Goal: Communication & Community: Answer question/provide support

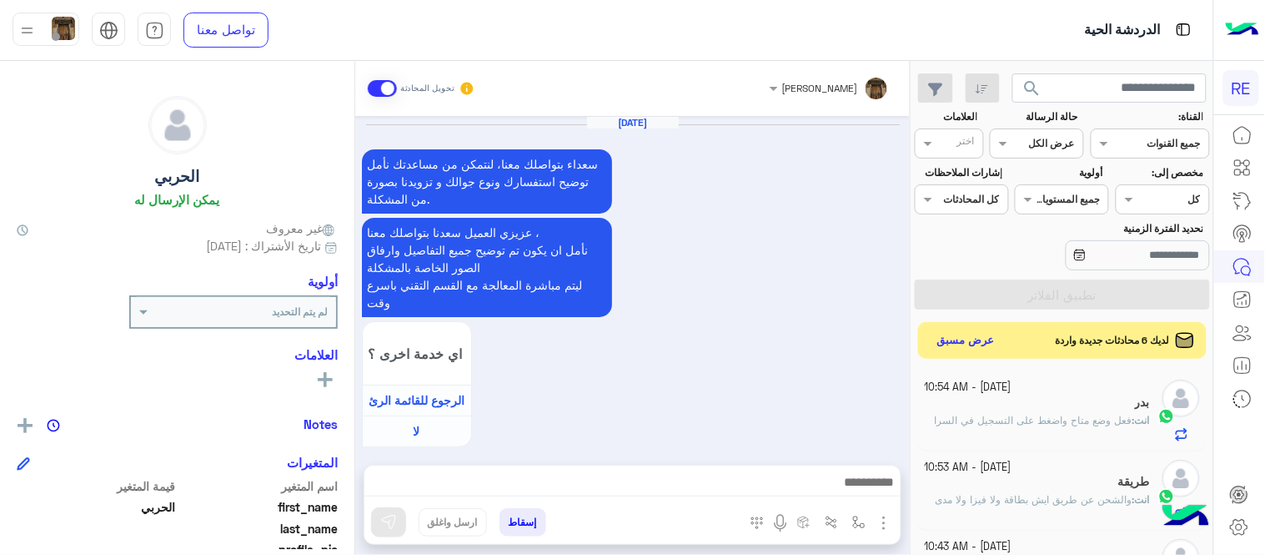
scroll to position [3498, 0]
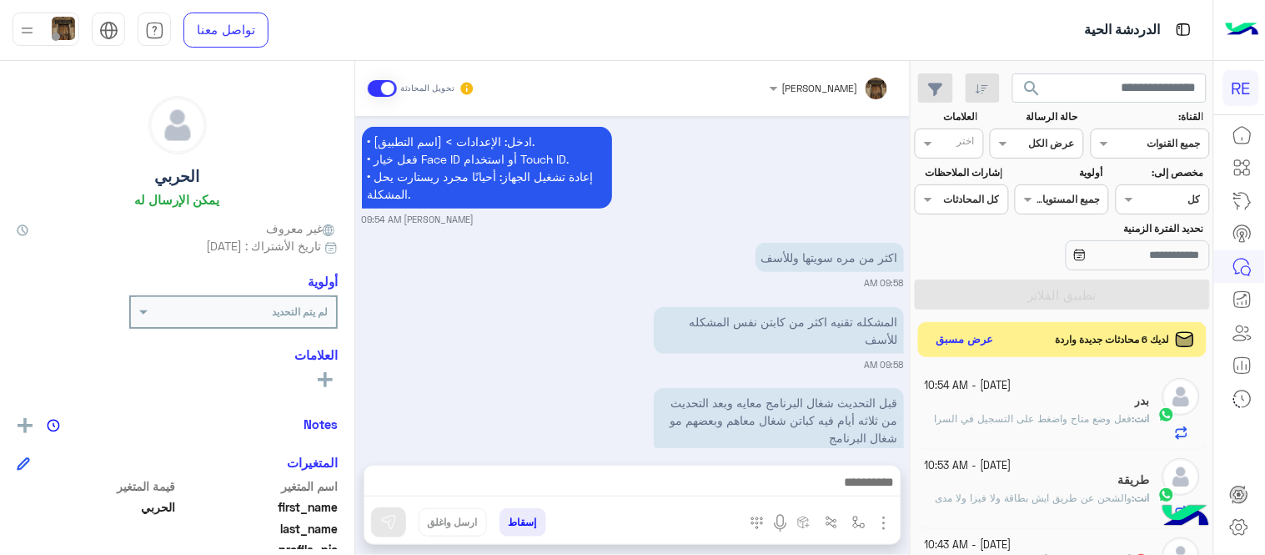
click at [969, 332] on button "عرض مسبق" at bounding box center [966, 340] width 70 height 23
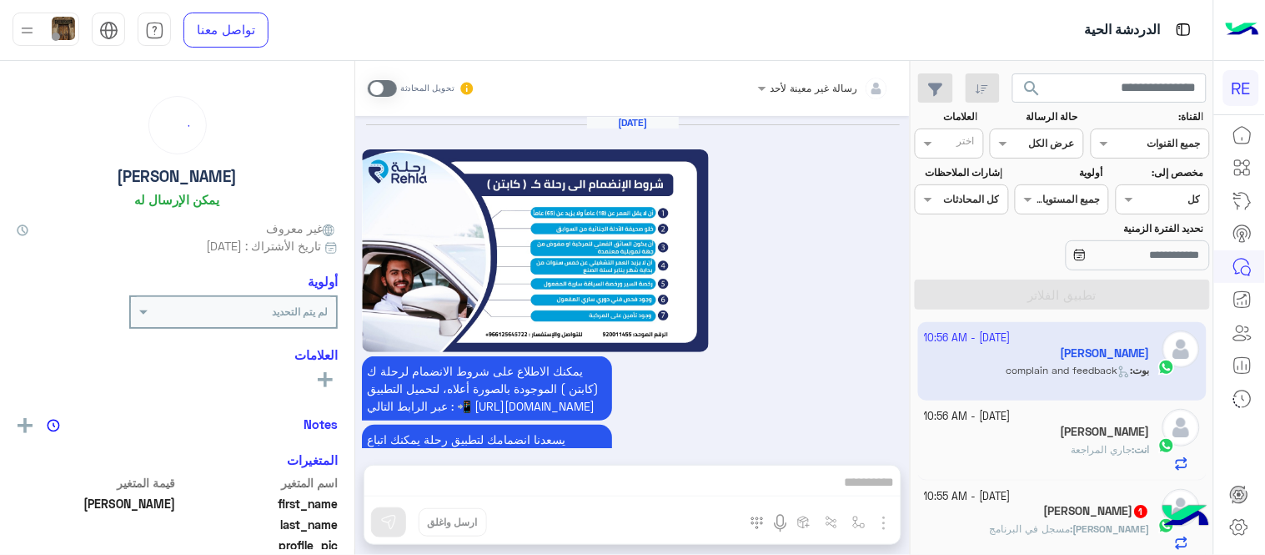
scroll to position [1327, 0]
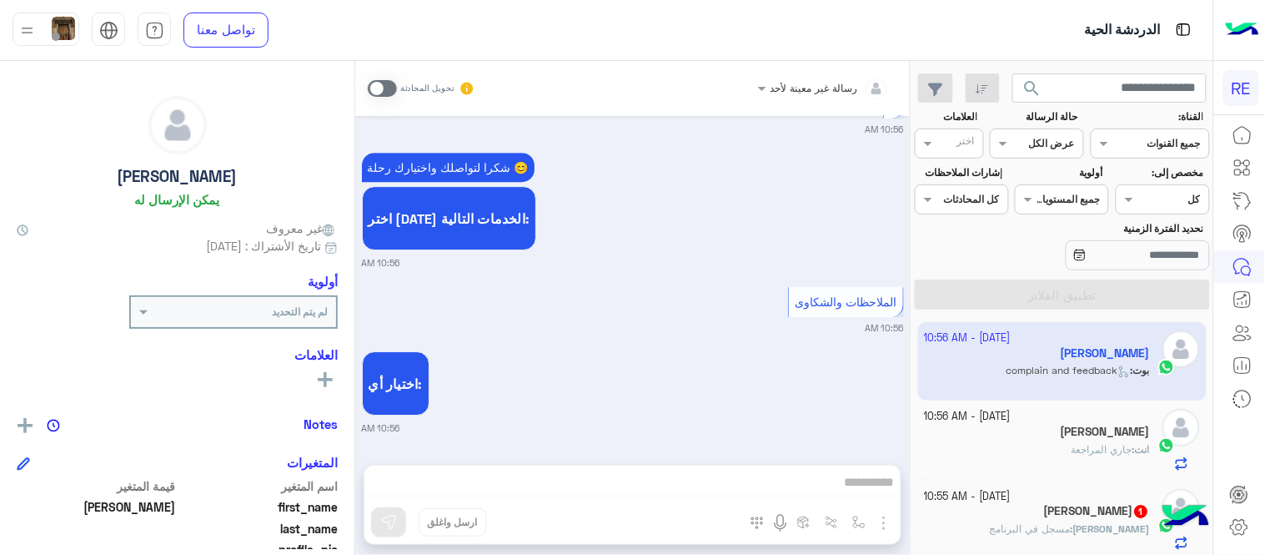
click at [1053, 464] on div "انت : جاري المراجعة" at bounding box center [1038, 456] width 226 height 29
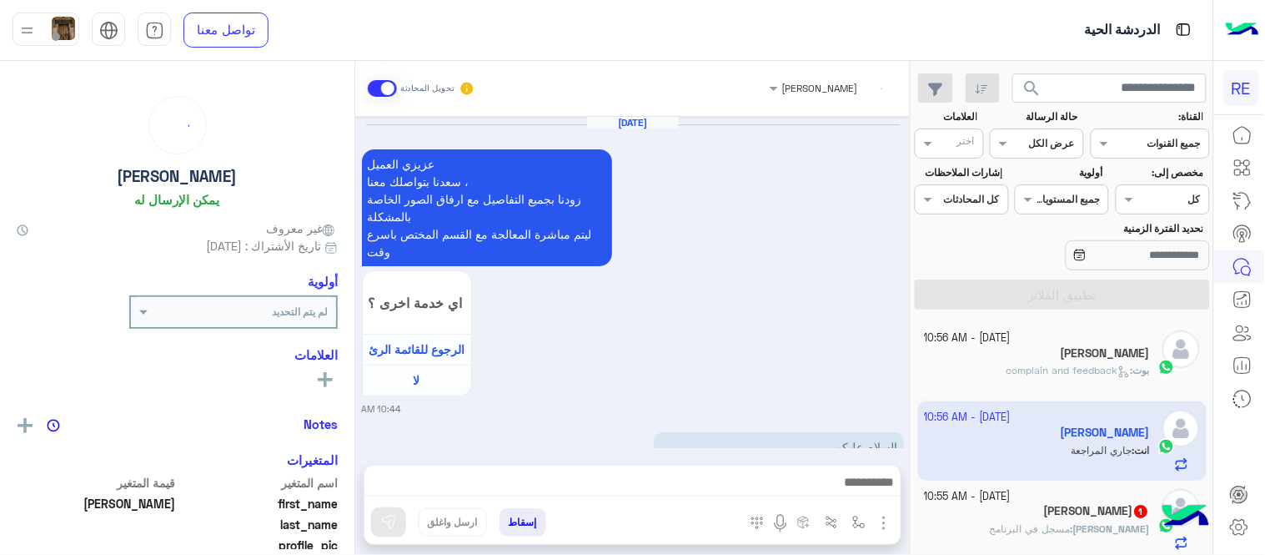
scroll to position [862, 0]
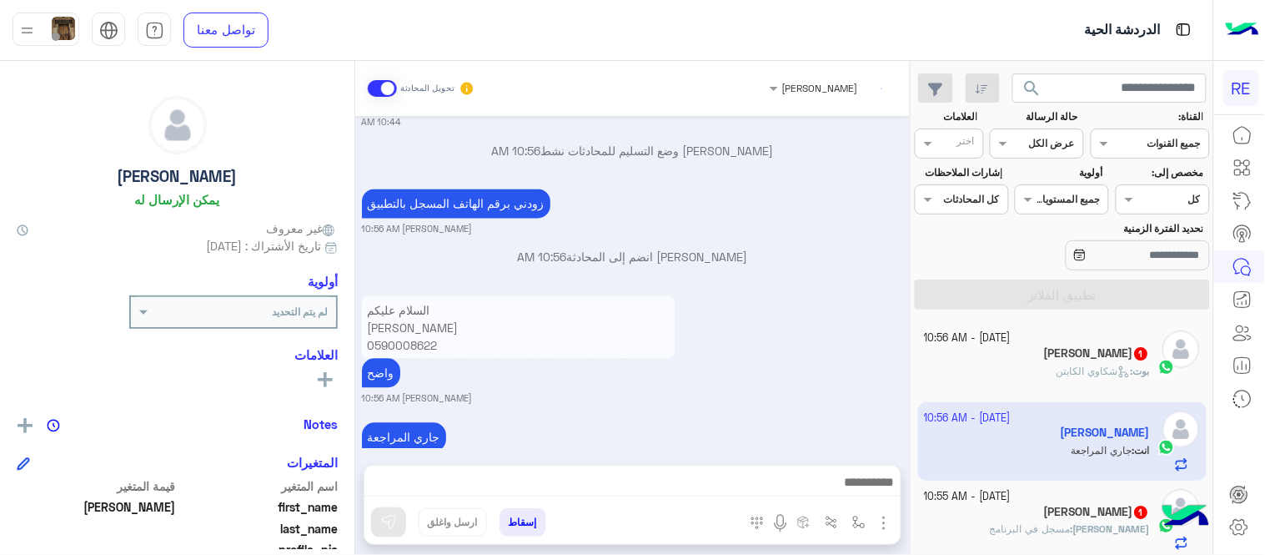
click at [604, 296] on p "السلام عليكم [PERSON_NAME] الرويلي 0590008622 شحنت المحفظه 150 ريال ولم تضاف في…" at bounding box center [518, 354] width 313 height 117
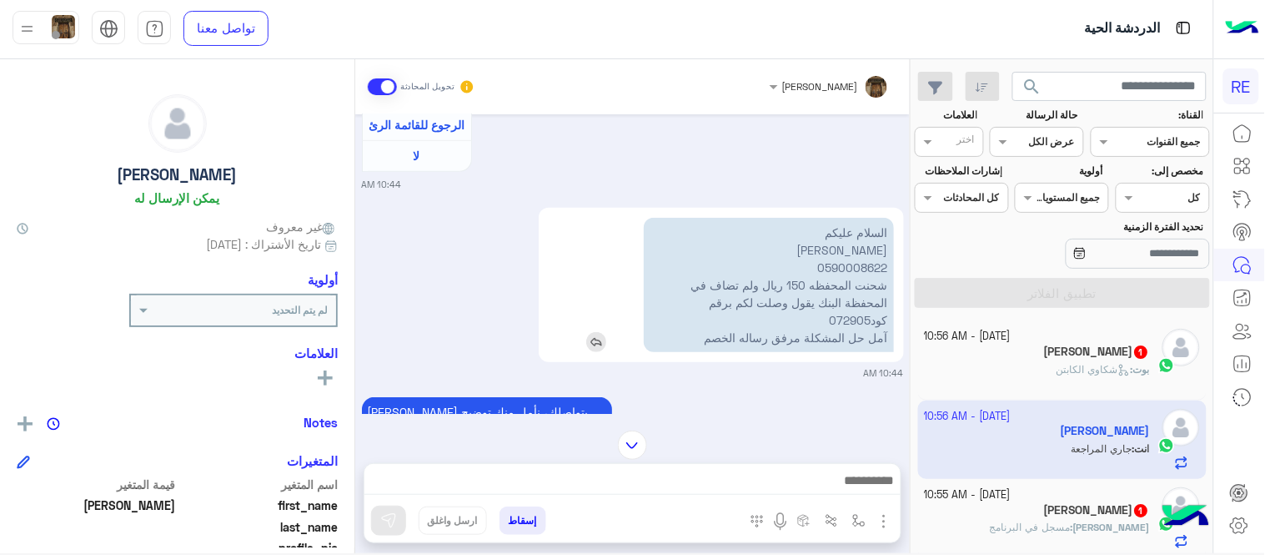
scroll to position [219, 0]
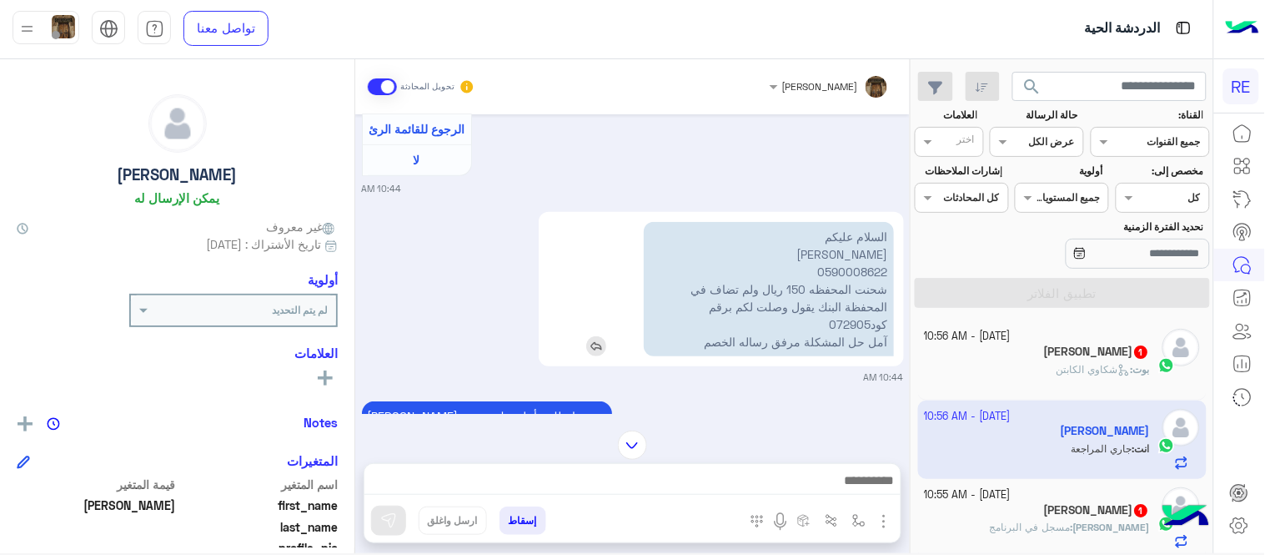
click at [851, 269] on p "السلام عليكم [PERSON_NAME] الرويلي 0590008622 شحنت المحفظه 150 ريال ولم تضاف في…" at bounding box center [769, 289] width 250 height 134
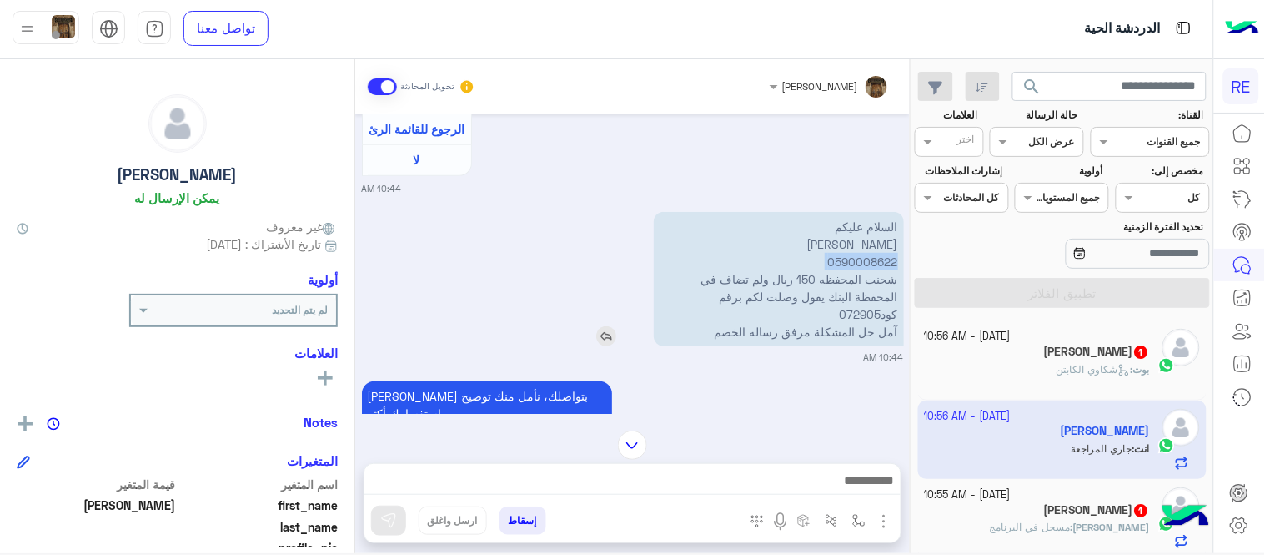
copy p "0590008622"
drag, startPoint x: 360, startPoint y: 200, endPoint x: 359, endPoint y: 234, distance: 34.2
click at [359, 234] on div "[DATE] عزيزي العميل [PERSON_NAME] بتواصلك معنا ، زودنا بجميع التفاصيل مع ارفاق …" at bounding box center [632, 263] width 555 height 299
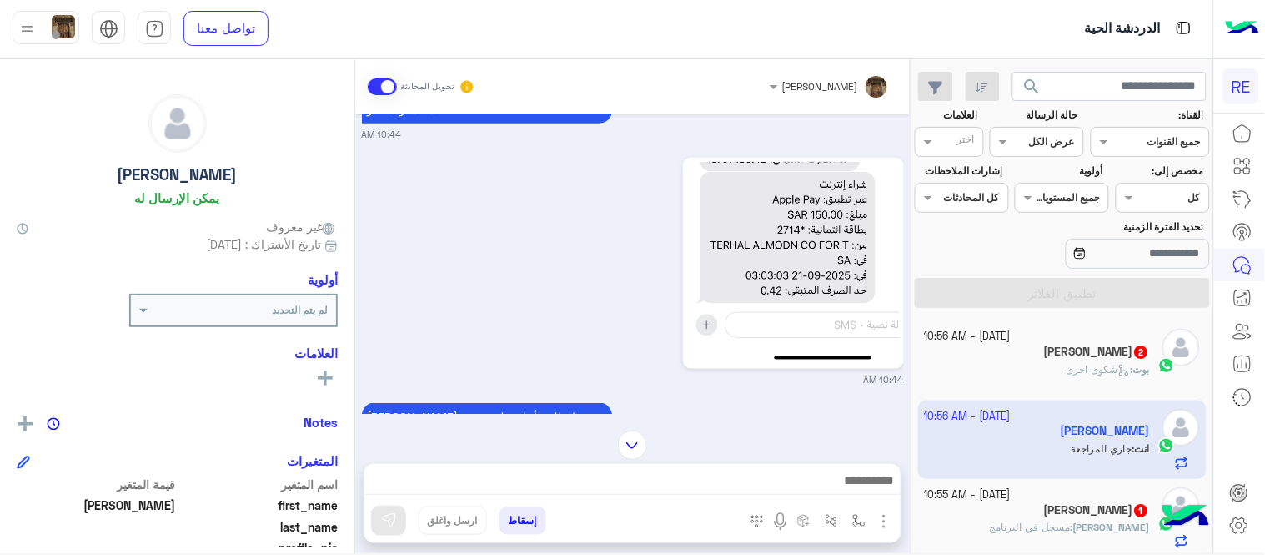
scroll to position [530, 0]
